Goal: Transaction & Acquisition: Download file/media

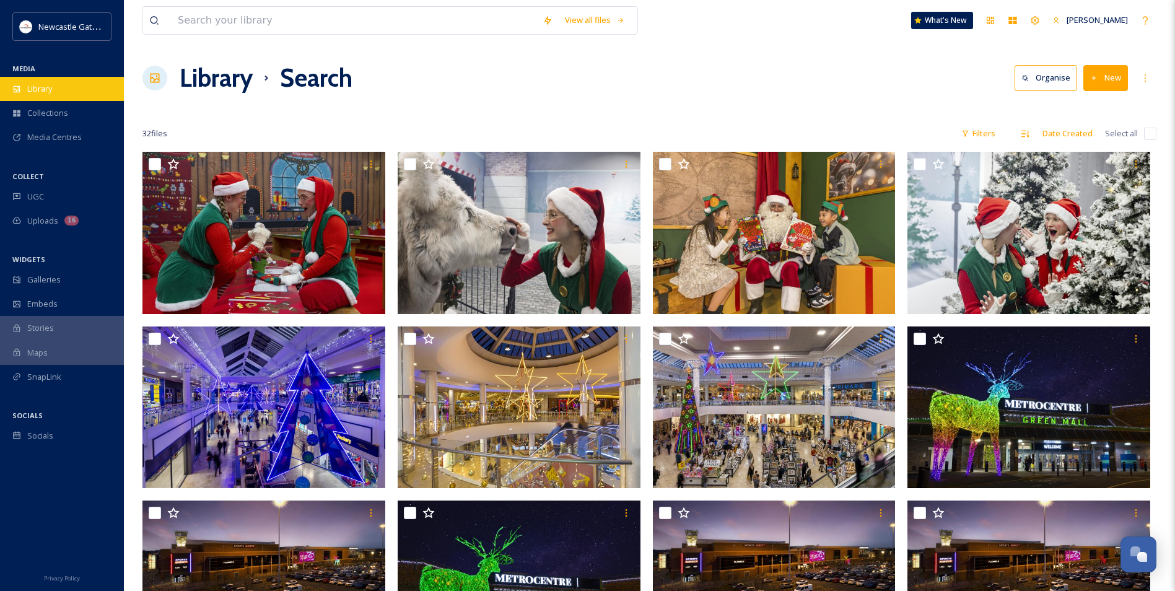
click at [77, 78] on div "Library" at bounding box center [62, 89] width 124 height 24
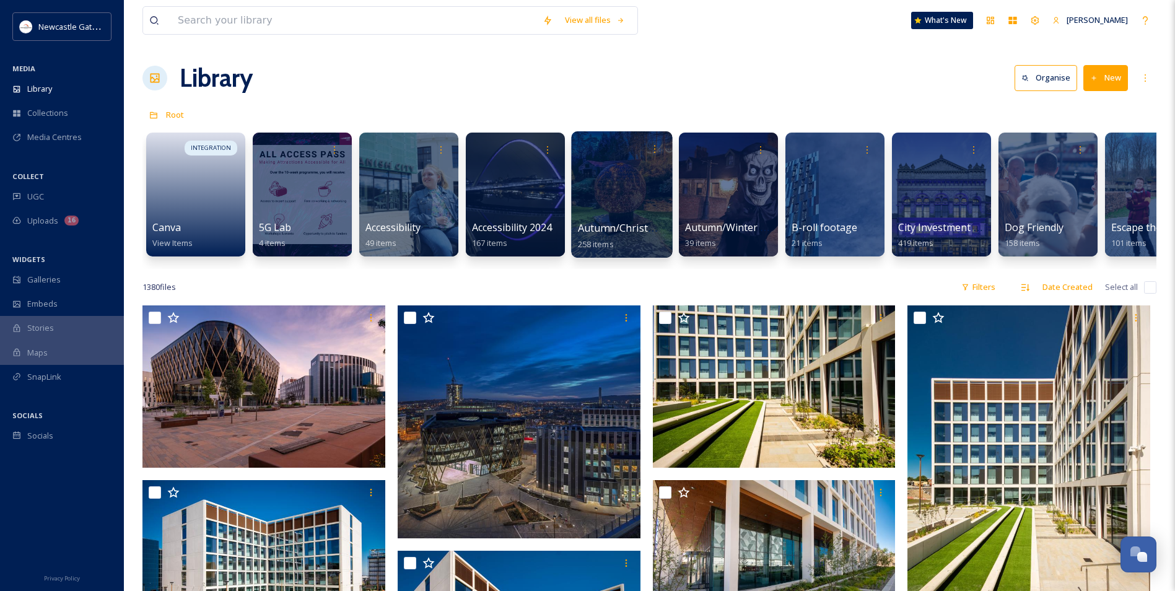
click at [617, 178] on div at bounding box center [621, 194] width 101 height 126
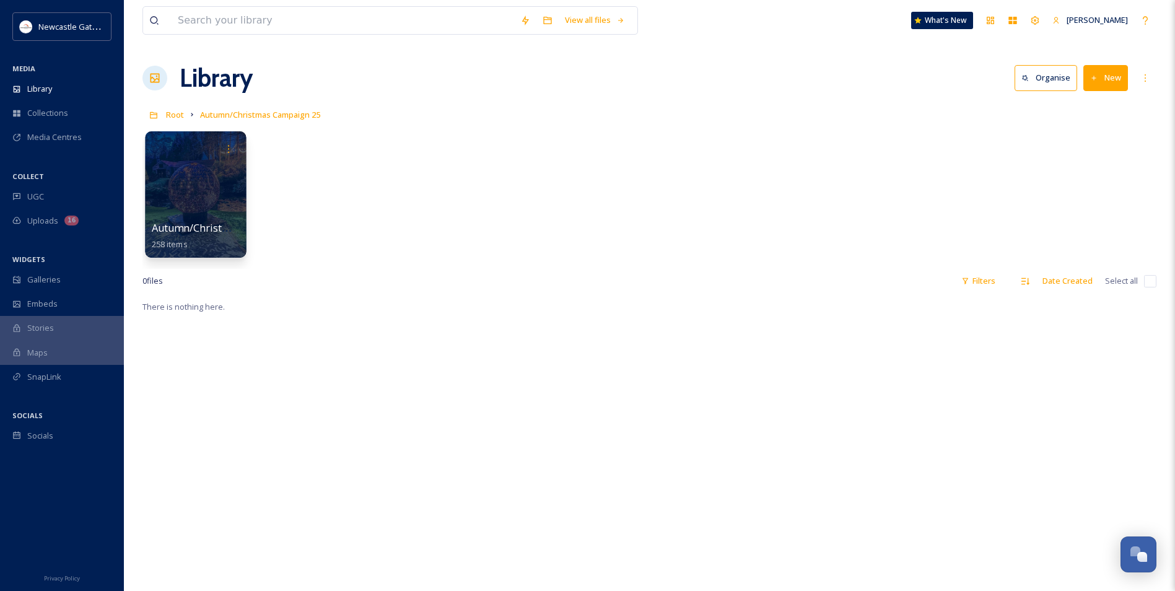
click at [196, 214] on div at bounding box center [195, 194] width 101 height 126
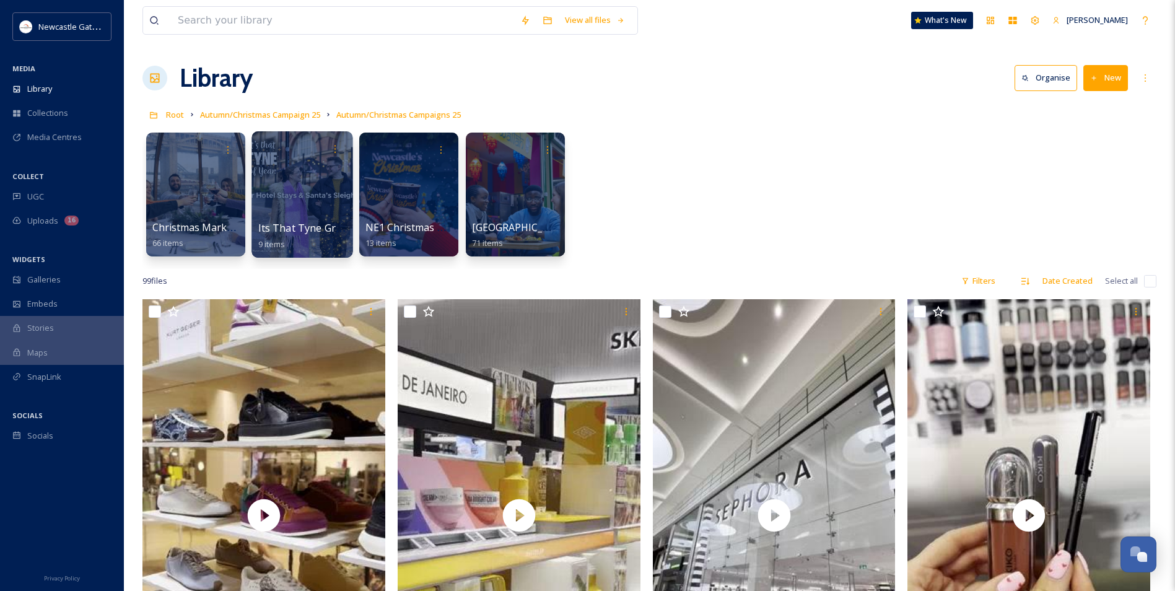
click at [296, 205] on div at bounding box center [301, 194] width 101 height 126
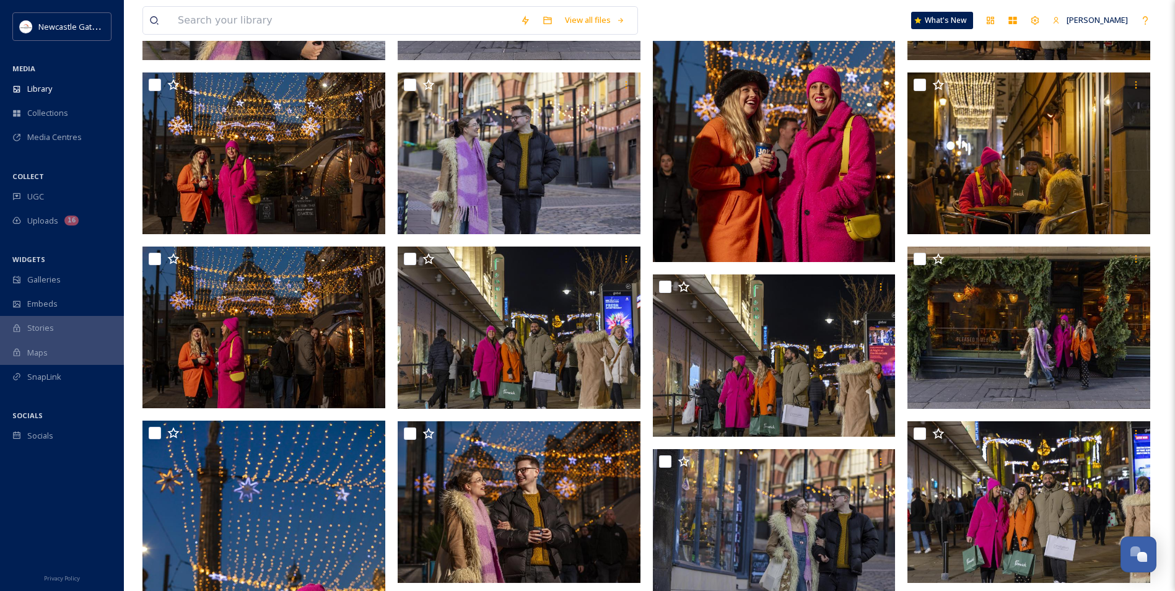
scroll to position [434, 0]
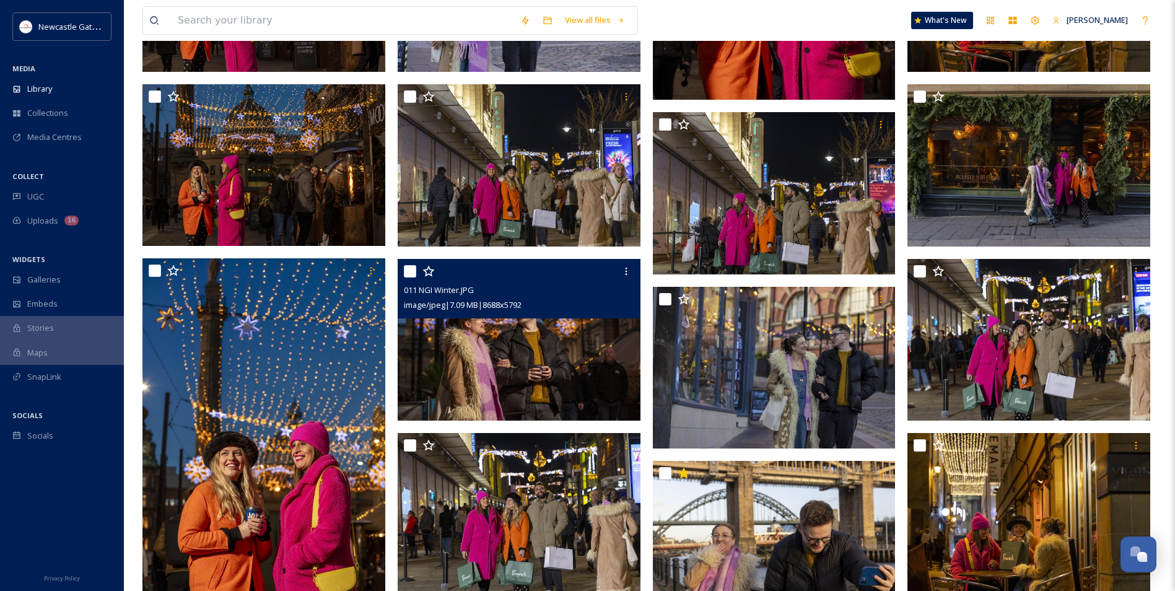
click at [460, 331] on img at bounding box center [519, 339] width 243 height 162
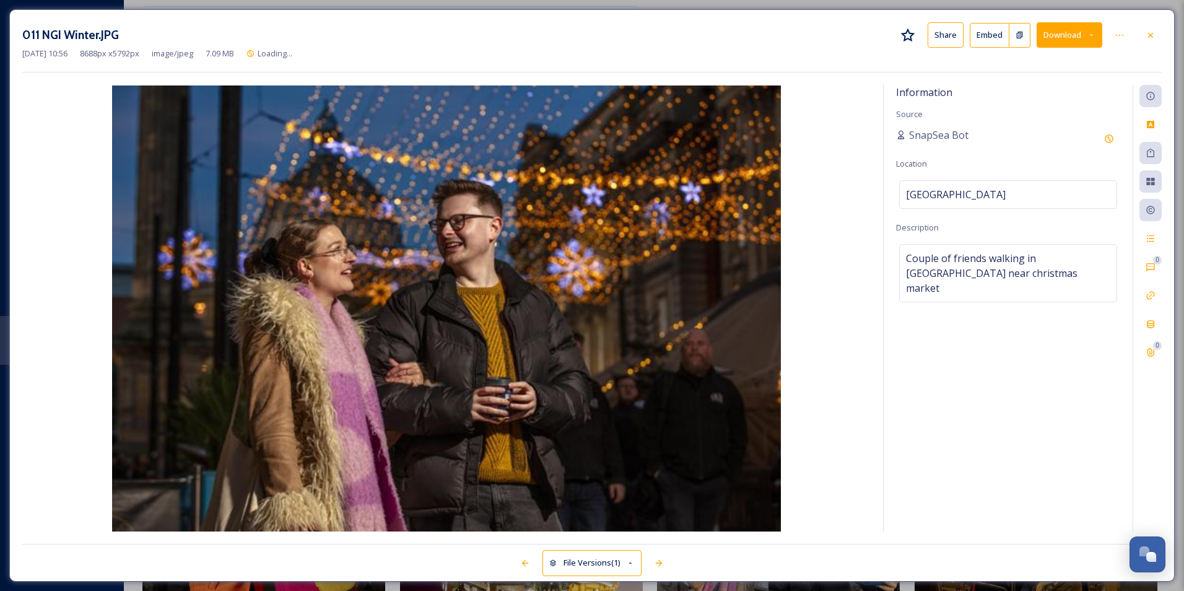
click at [1106, 35] on div "011 NGI Winter.JPG Share Embed Download" at bounding box center [592, 34] width 1140 height 25
click at [1096, 36] on button "Download" at bounding box center [1070, 34] width 66 height 25
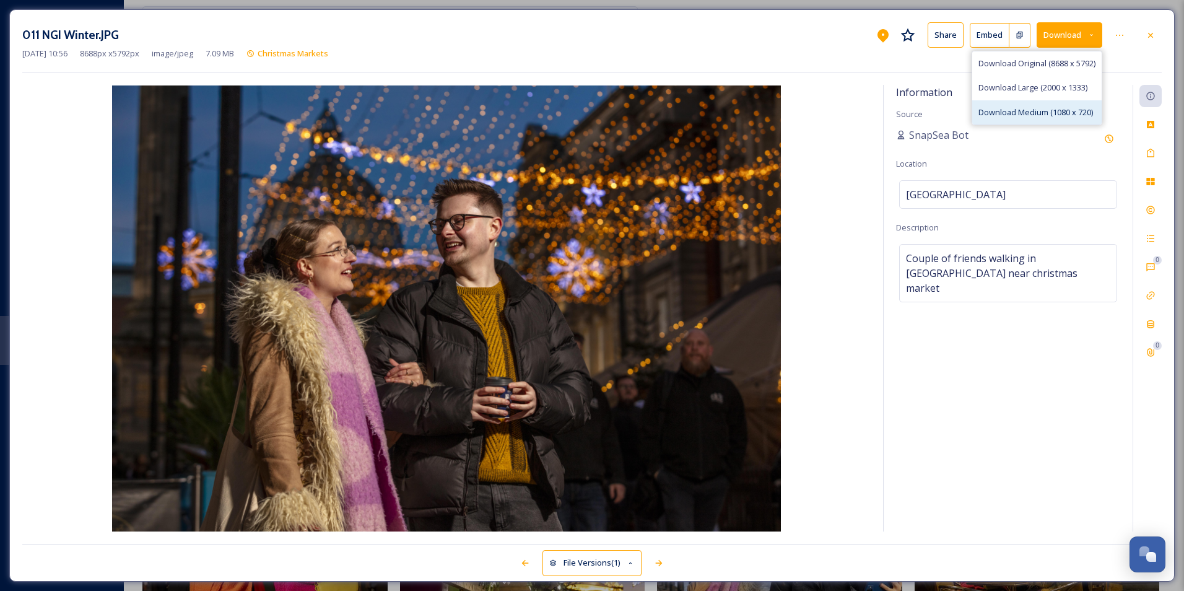
click at [1049, 109] on span "Download Medium (1080 x 720)" at bounding box center [1036, 113] width 115 height 12
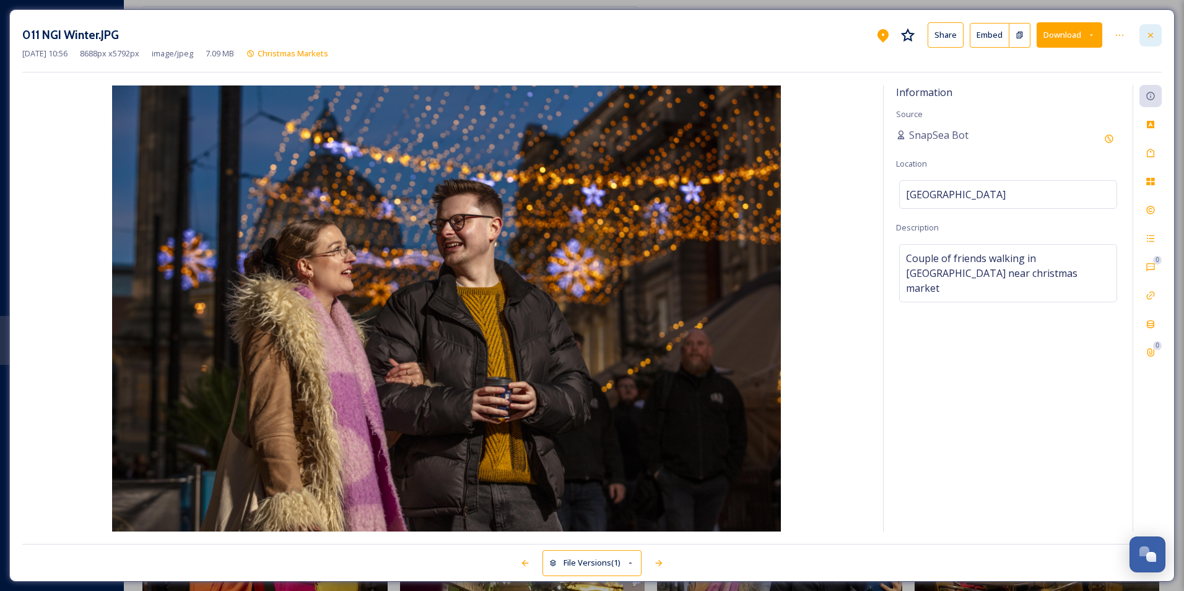
click at [1153, 35] on icon at bounding box center [1151, 35] width 10 height 10
